Goal: Check status: Check status

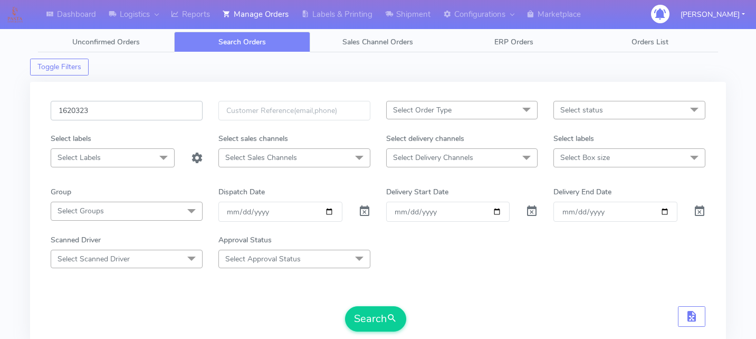
click at [117, 110] on input "1620323" at bounding box center [127, 111] width 152 height 20
paste input "1618664"
type input "1618664"
click at [363, 326] on button "Search" at bounding box center [375, 318] width 61 height 25
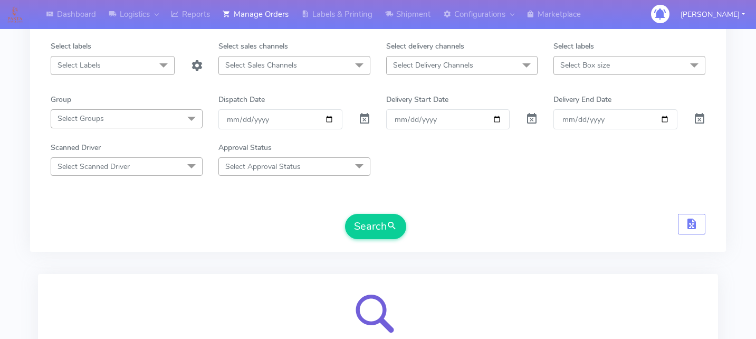
scroll to position [94, 0]
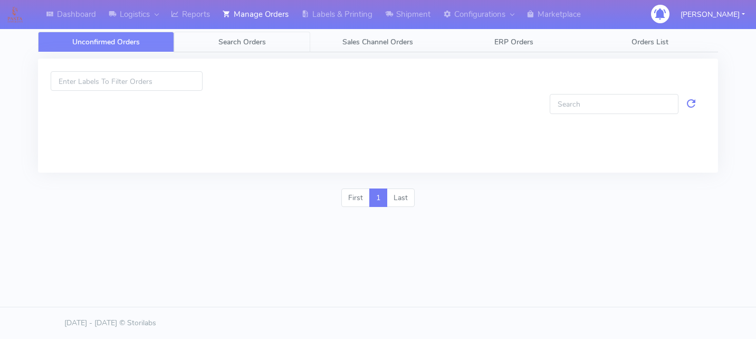
click at [271, 40] on link "Search Orders" at bounding box center [242, 42] width 136 height 21
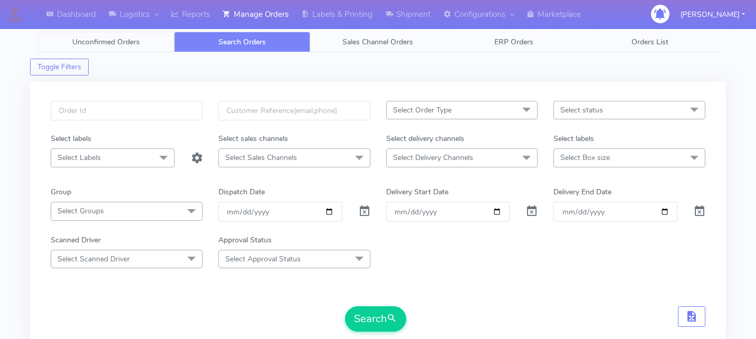
click at [148, 45] on link "Unconfirmed Orders" at bounding box center [106, 42] width 136 height 21
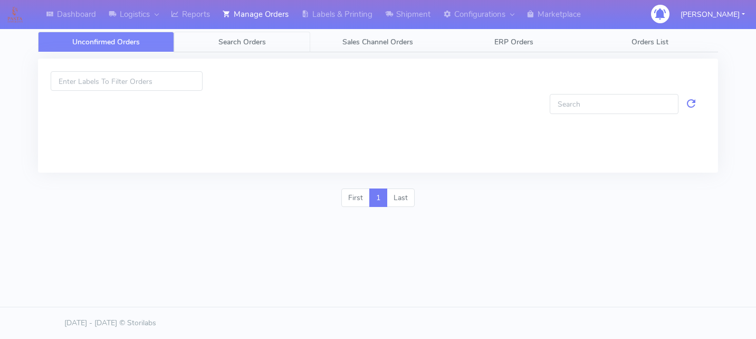
click at [246, 44] on span "Search Orders" at bounding box center [241, 42] width 47 height 10
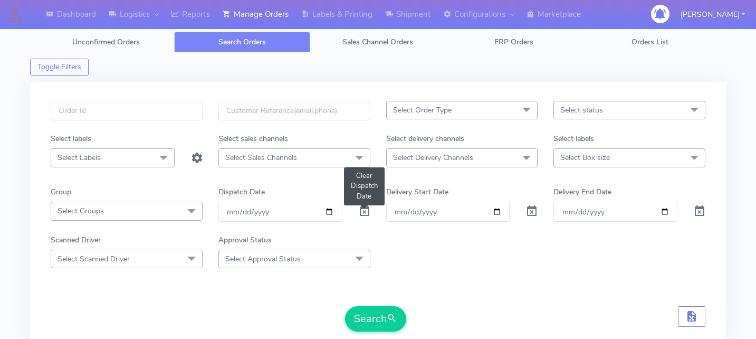
click at [368, 211] on span at bounding box center [364, 213] width 13 height 10
click at [137, 119] on input "text" at bounding box center [127, 111] width 152 height 20
paste input "1618664"
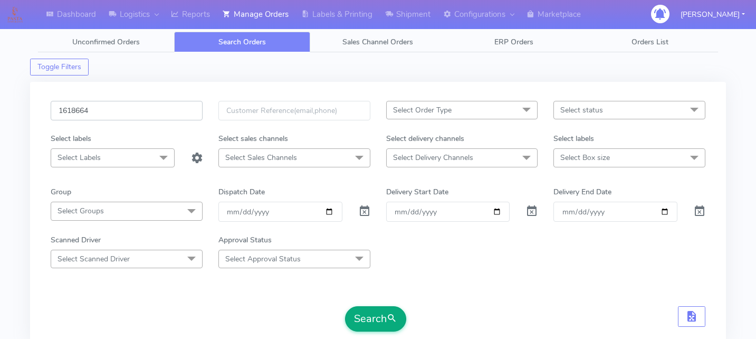
type input "1618664"
click at [390, 315] on span "submit" at bounding box center [392, 318] width 11 height 14
click at [140, 110] on input "1618664" at bounding box center [127, 111] width 152 height 20
paste input "1617977"
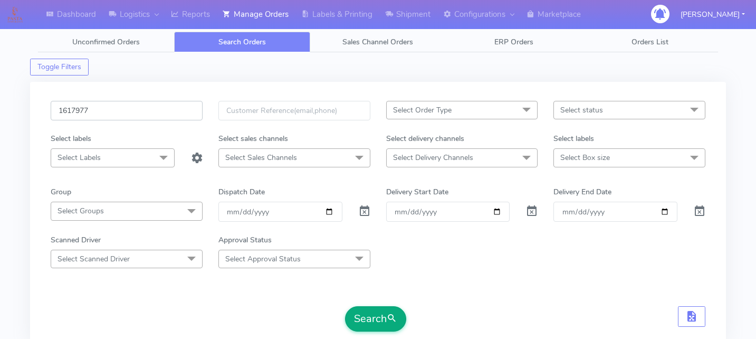
type input "1617977"
click at [364, 309] on button "Search" at bounding box center [375, 318] width 61 height 25
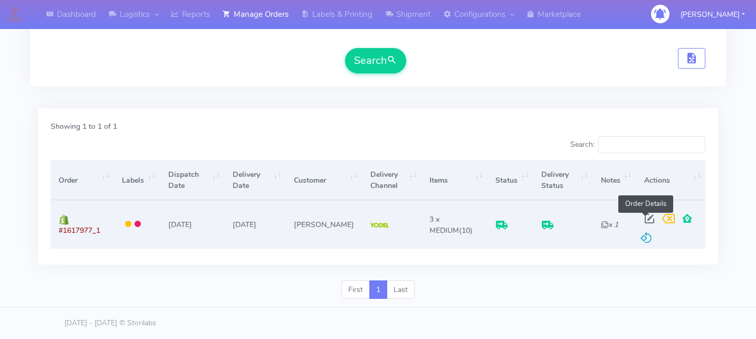
click at [641, 221] on span at bounding box center [649, 221] width 19 height 10
select select "5"
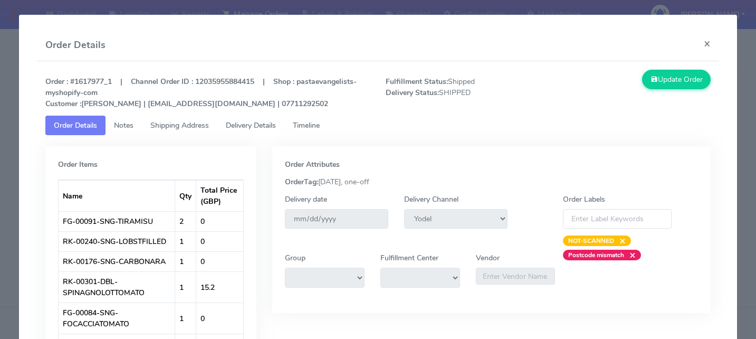
click at [266, 127] on span "Delivery Details" at bounding box center [251, 125] width 50 height 10
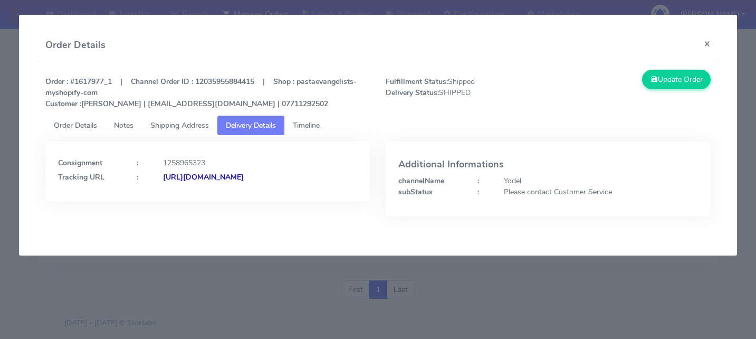
click at [301, 127] on span "Timeline" at bounding box center [306, 125] width 27 height 10
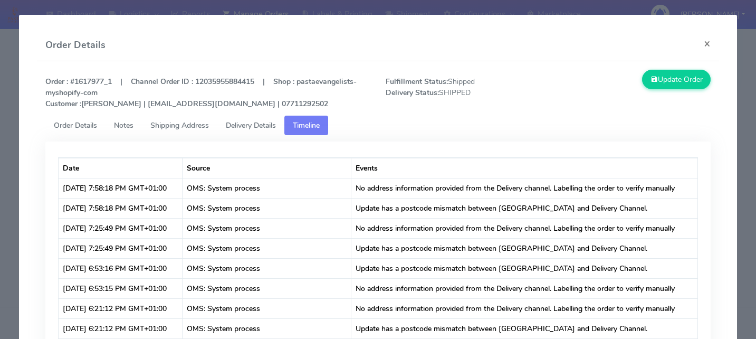
click at [17, 154] on modal-container "Order Details × Order : #1617977_1 | Channel Order ID : 12035955884415 | Shop :…" at bounding box center [378, 169] width 756 height 339
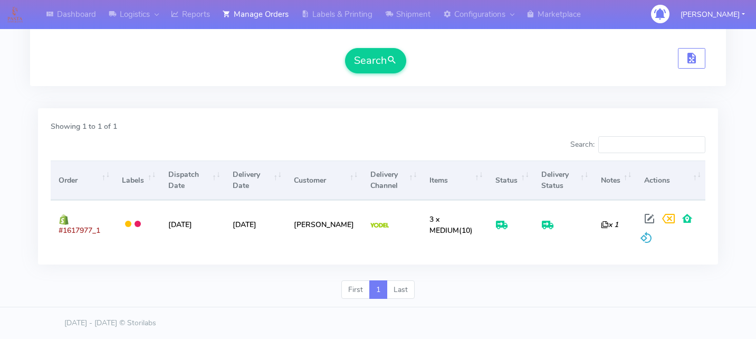
scroll to position [0, 0]
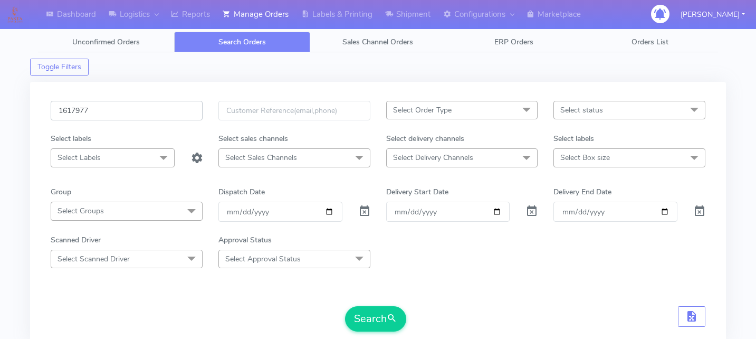
click at [79, 110] on input "1617977" at bounding box center [127, 111] width 152 height 20
paste input "1619709"
type input "1619709"
click at [363, 309] on button "Search" at bounding box center [375, 318] width 61 height 25
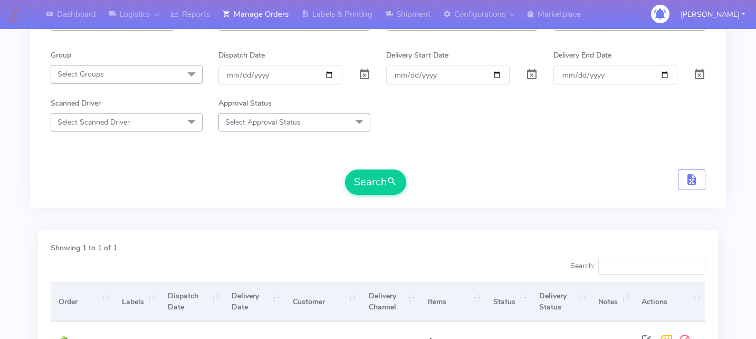
scroll to position [258, 0]
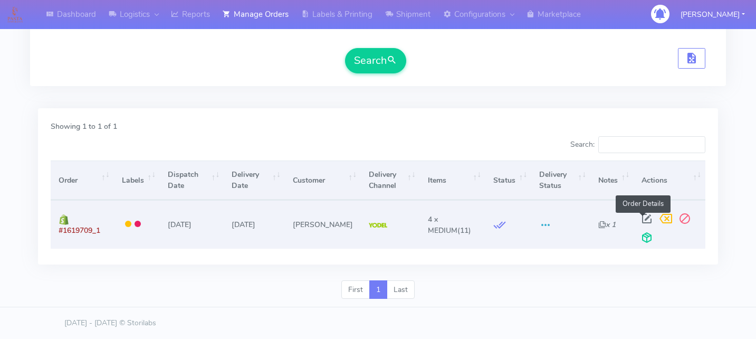
click at [638, 216] on span at bounding box center [646, 221] width 19 height 10
select select "5"
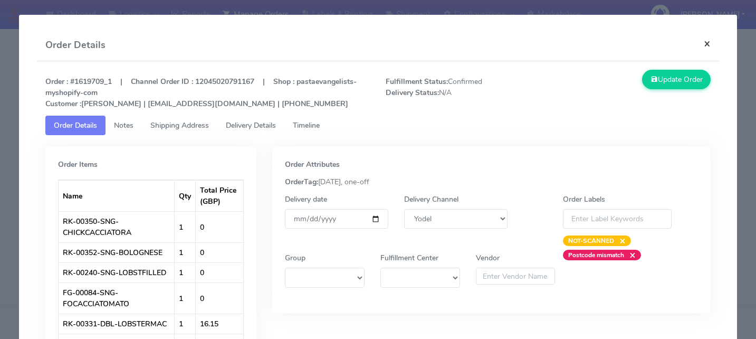
click at [710, 49] on button "×" at bounding box center [708, 44] width 24 height 28
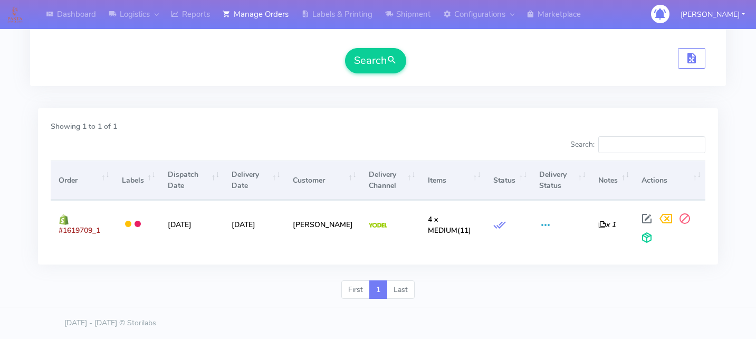
click at [523, 138] on div "Search:" at bounding box center [546, 146] width 320 height 21
click at [273, 112] on div "Showing 1 to 1 of 1 Search: Order Labels Dispatch Date Delivery Date Customer D…" at bounding box center [378, 186] width 680 height 156
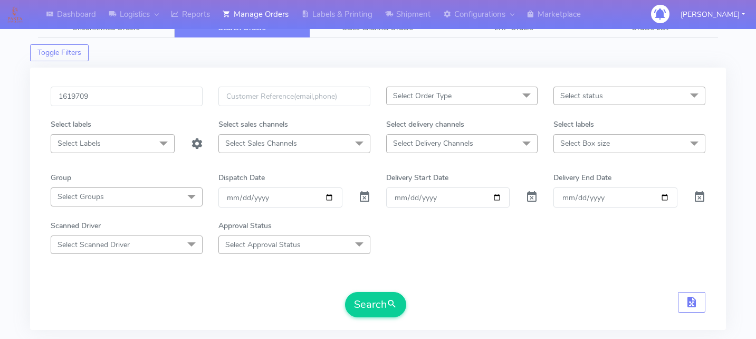
scroll to position [0, 0]
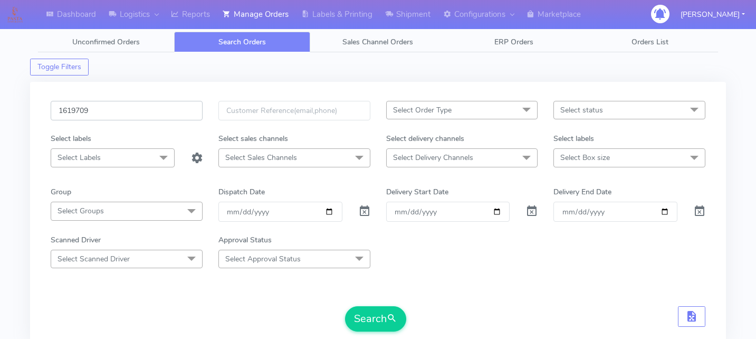
click at [77, 111] on input "1619709" at bounding box center [127, 111] width 152 height 20
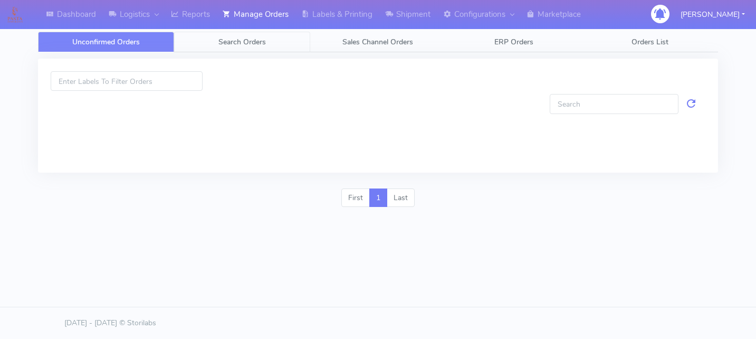
click at [266, 41] on link "Search Orders" at bounding box center [242, 42] width 136 height 21
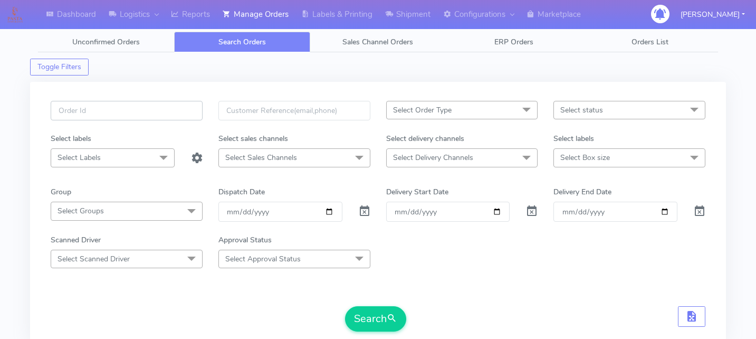
click at [145, 108] on input "text" at bounding box center [127, 111] width 152 height 20
paste input "1619709"
type input "1619709"
click at [357, 214] on div at bounding box center [364, 212] width 28 height 20
click at [363, 214] on span at bounding box center [364, 213] width 13 height 10
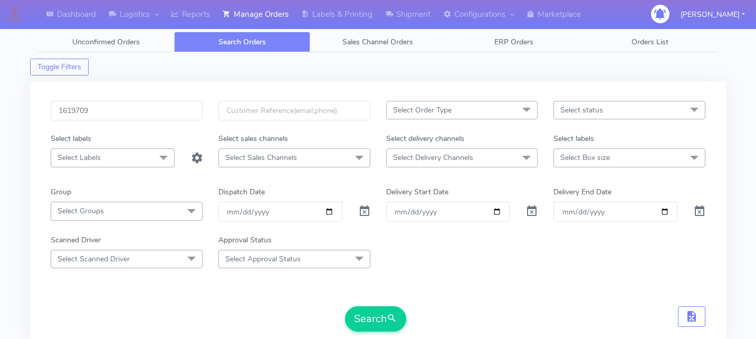
scroll to position [155, 0]
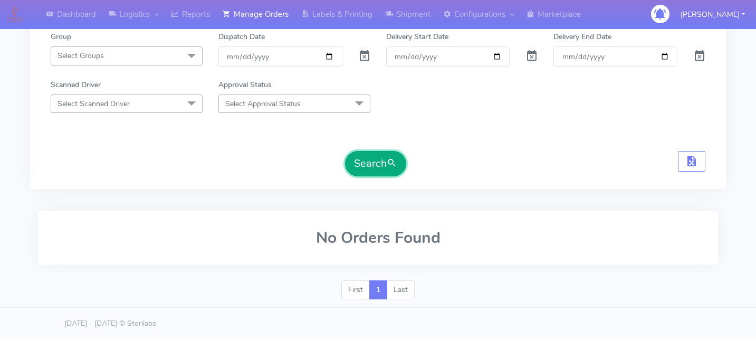
click at [374, 164] on button "Search" at bounding box center [375, 163] width 61 height 25
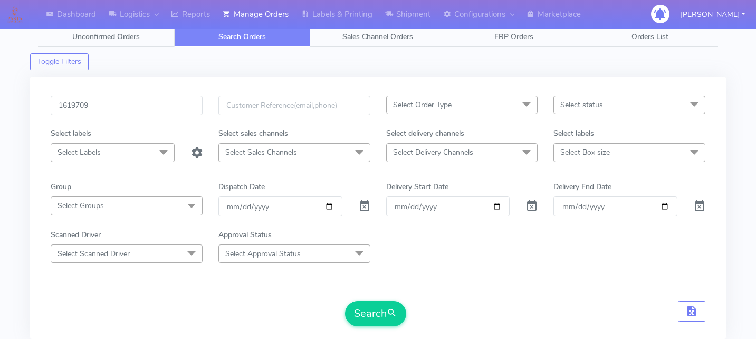
scroll to position [0, 0]
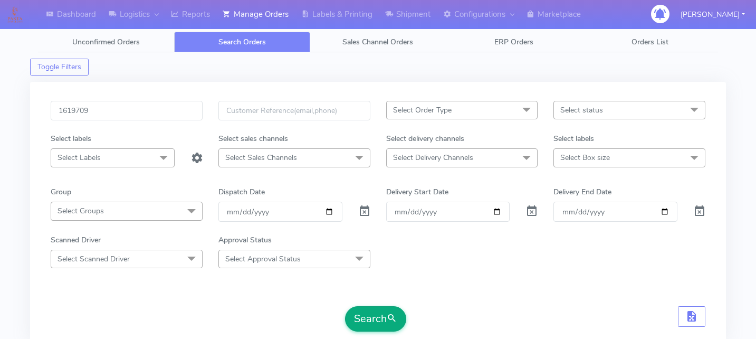
click at [371, 311] on button "Search" at bounding box center [375, 318] width 61 height 25
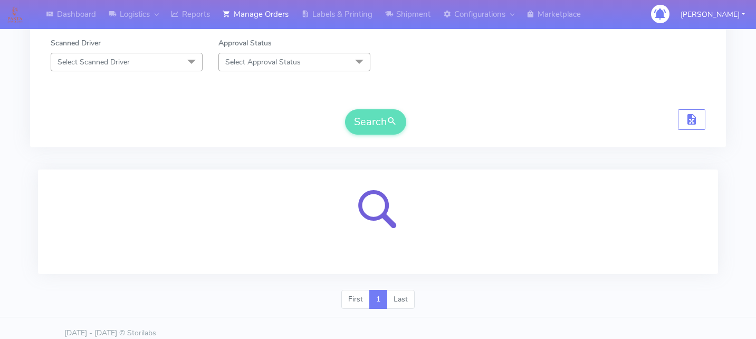
scroll to position [206, 0]
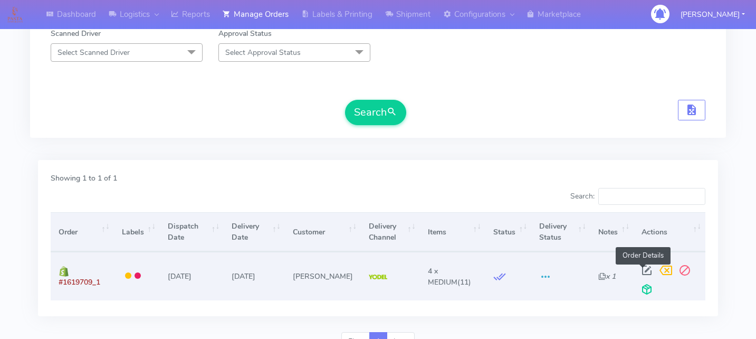
click at [646, 269] on span at bounding box center [646, 273] width 19 height 10
select select "5"
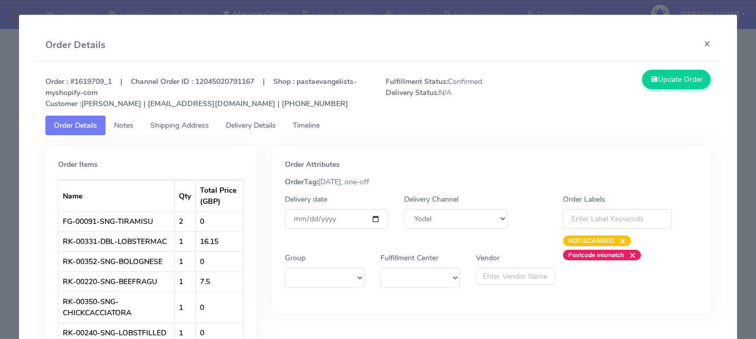
click at [276, 127] on span "Delivery Details" at bounding box center [251, 125] width 50 height 10
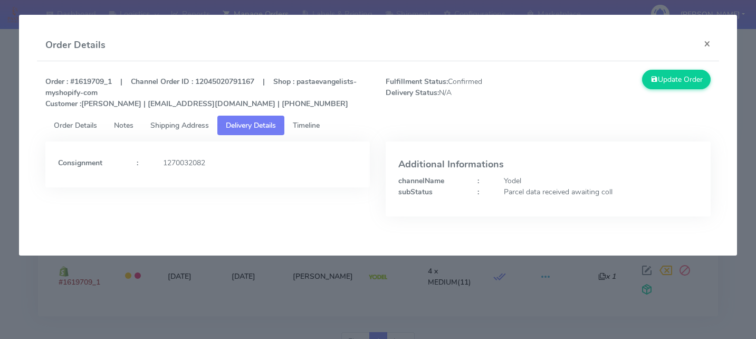
click at [310, 125] on span "Timeline" at bounding box center [306, 125] width 27 height 10
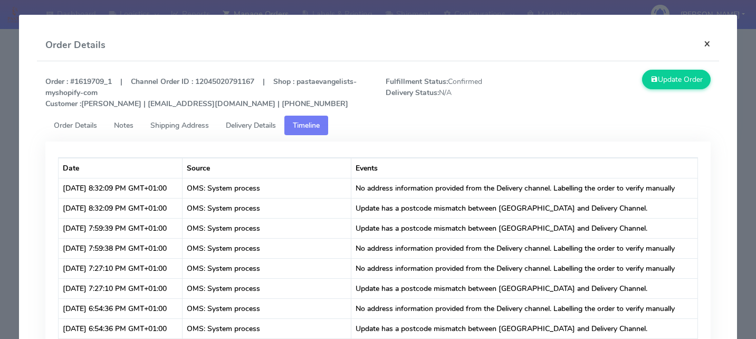
click at [705, 42] on button "×" at bounding box center [708, 44] width 24 height 28
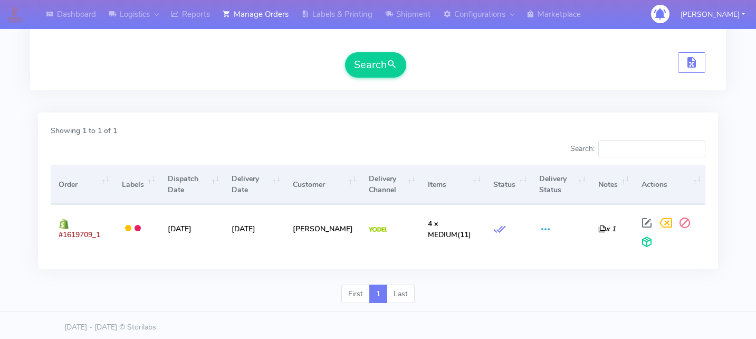
scroll to position [0, 0]
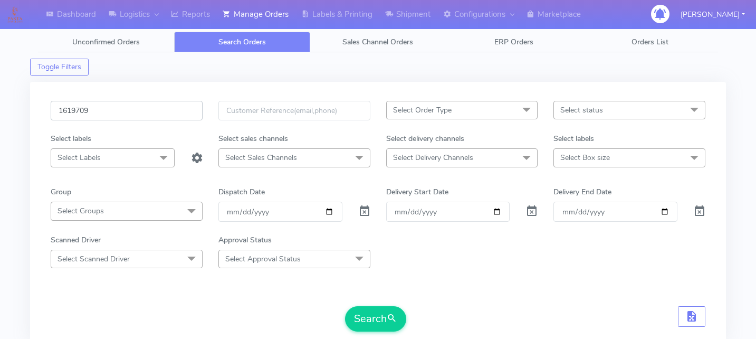
click at [122, 101] on input "1619709" at bounding box center [127, 111] width 152 height 20
paste input "1618680"
type input "1618680"
click at [370, 315] on button "Search" at bounding box center [375, 318] width 61 height 25
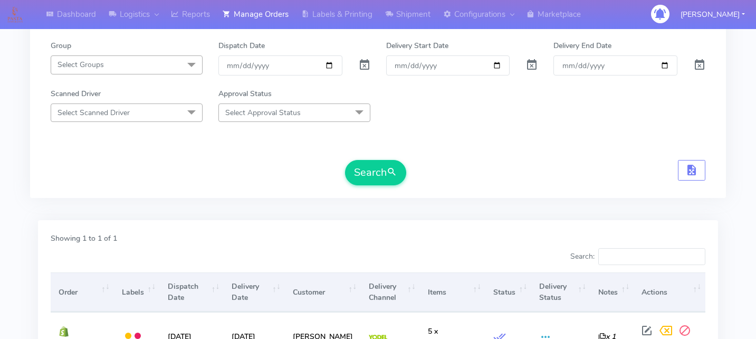
scroll to position [258, 0]
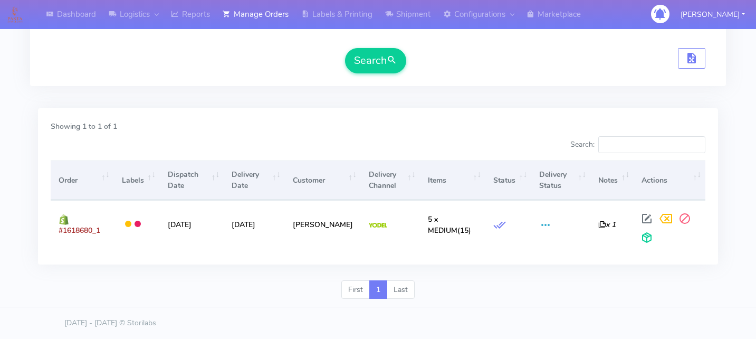
click at [338, 138] on div at bounding box center [211, 146] width 336 height 21
click at [471, 111] on div "Showing 1 to 1 of 1 Search: Order Labels Dispatch Date Delivery Date Customer D…" at bounding box center [378, 186] width 680 height 156
click at [234, 106] on div "Showing 1 to 1 of 1 Search: Order Labels Dispatch Date Delivery Date Customer D…" at bounding box center [378, 191] width 696 height 178
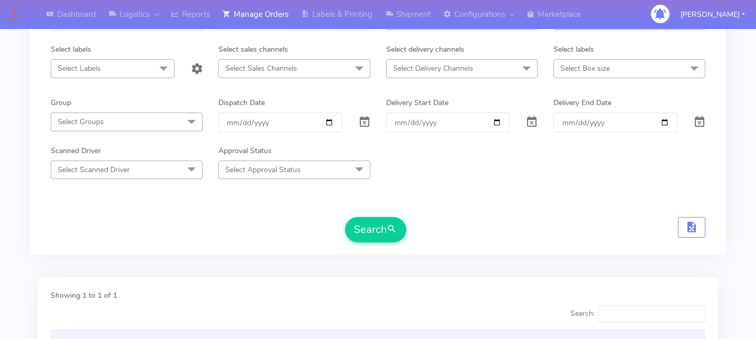
scroll to position [0, 0]
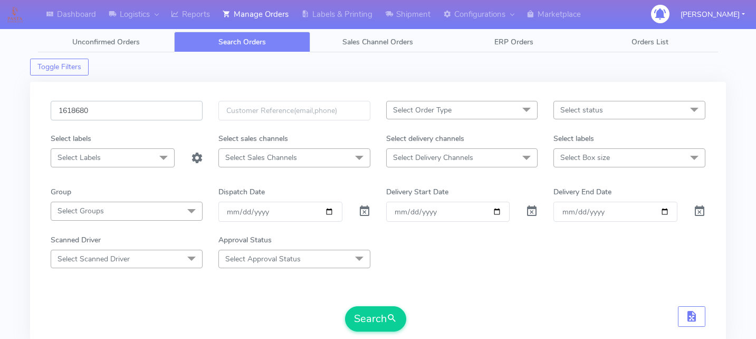
click at [118, 110] on input "1618680" at bounding box center [127, 111] width 152 height 20
paste input "1618998"
type input "1618998"
click at [369, 314] on button "Search" at bounding box center [375, 318] width 61 height 25
click at [122, 109] on input "1618998" at bounding box center [127, 111] width 152 height 20
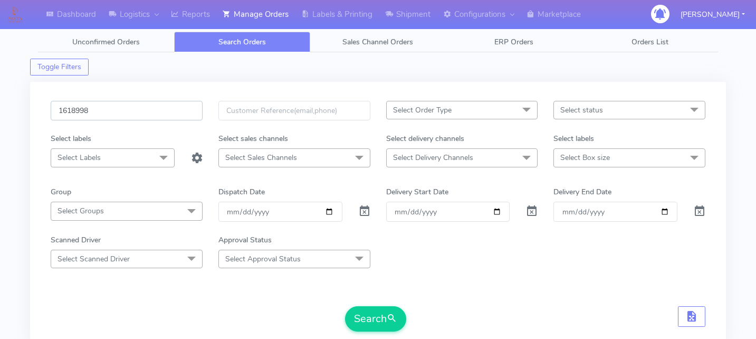
click at [122, 109] on input "1618998" at bounding box center [127, 111] width 152 height 20
paste input "1617873"
type input "1617873"
click at [396, 319] on span "submit" at bounding box center [392, 318] width 11 height 14
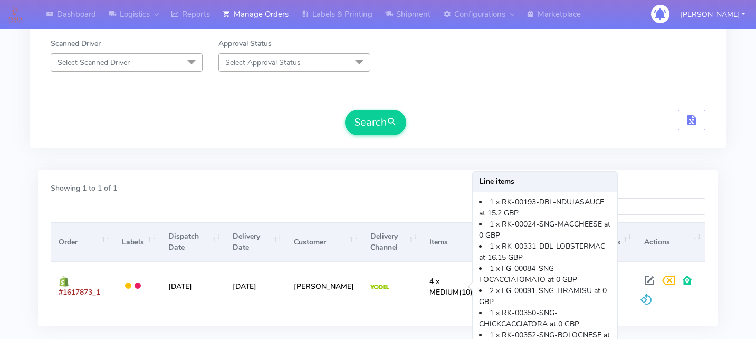
scroll to position [198, 0]
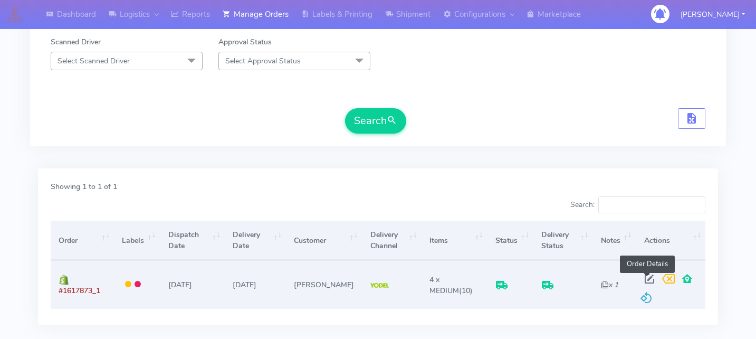
click at [646, 277] on span at bounding box center [649, 281] width 19 height 10
select select "5"
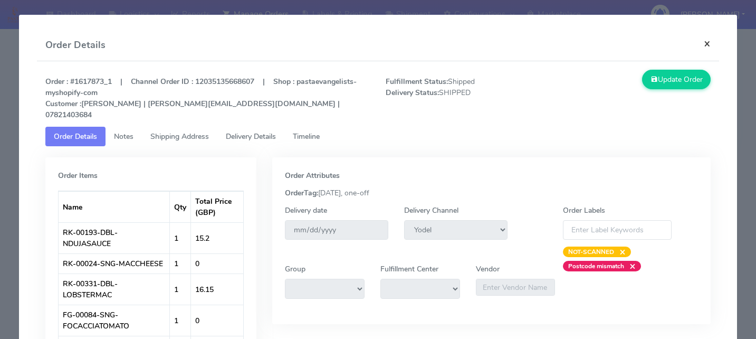
click at [710, 43] on button "×" at bounding box center [708, 44] width 24 height 28
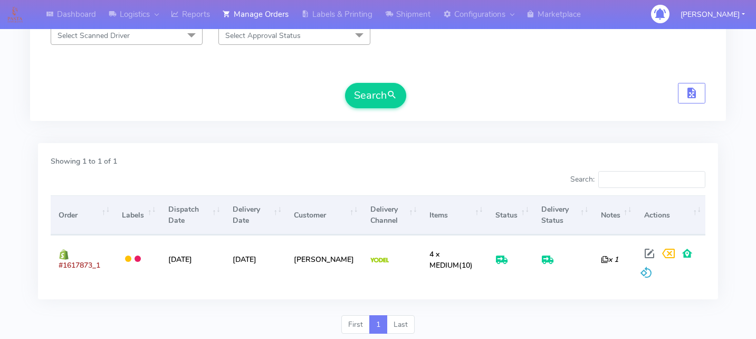
scroll to position [0, 0]
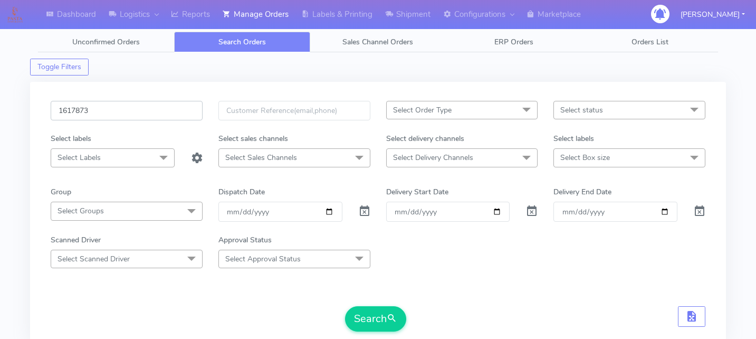
click at [111, 110] on input "1617873" at bounding box center [127, 111] width 152 height 20
